Goal: Complete application form

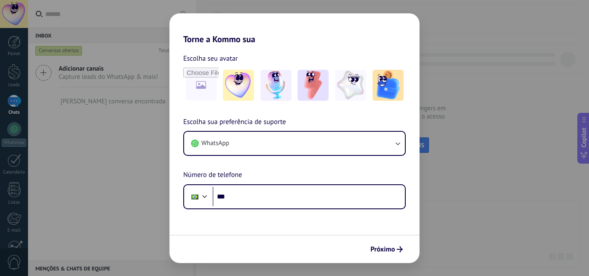
click at [469, 133] on div "Torne a Kommo sua Escolha seu avatar Escolha sua preferência de suporte WhatsAp…" at bounding box center [294, 138] width 589 height 276
click at [397, 249] on icon "submit" at bounding box center [400, 250] width 6 height 6
